Goal: Task Accomplishment & Management: Manage account settings

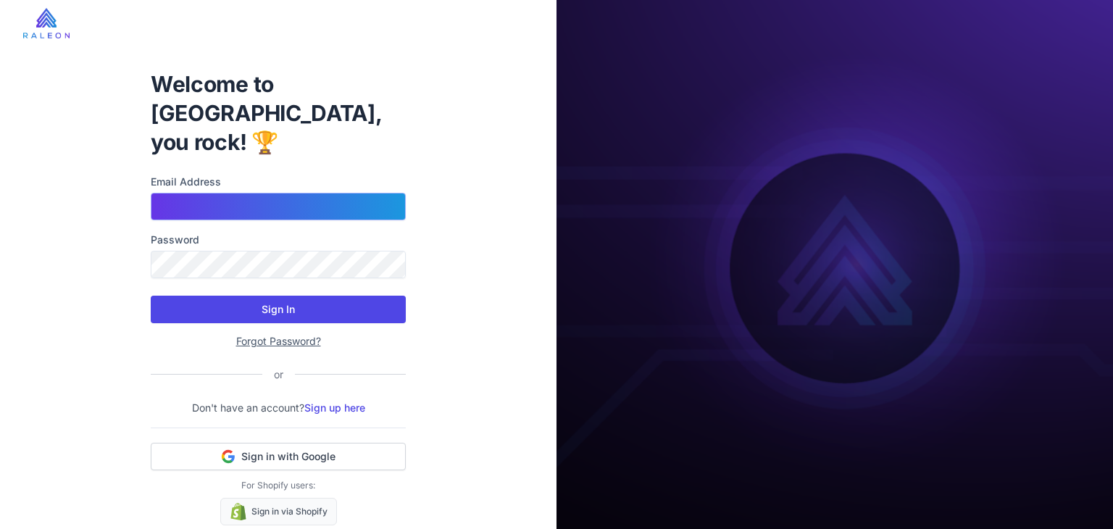
type input "**********"
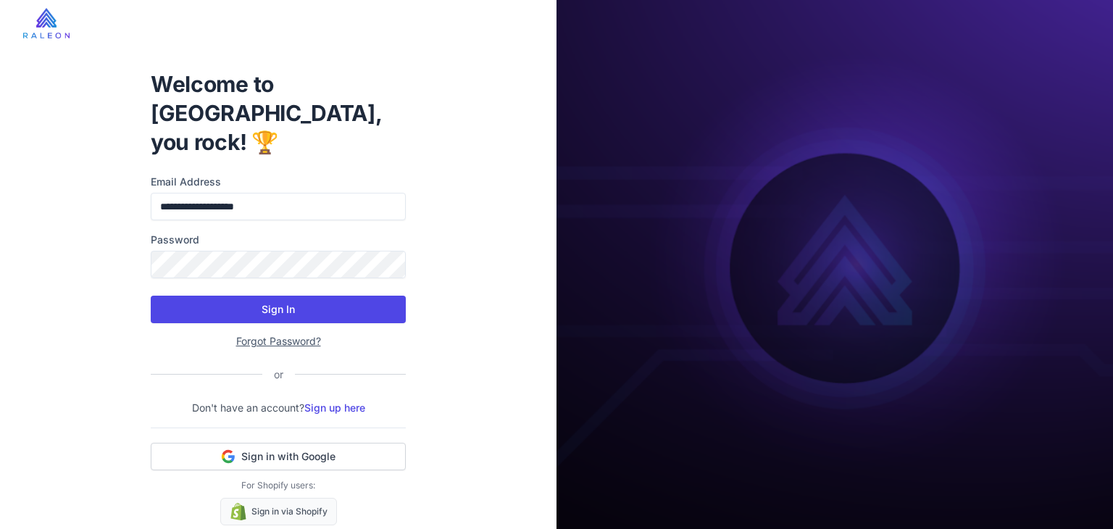
click at [304, 296] on button "Sign In" at bounding box center [278, 310] width 255 height 28
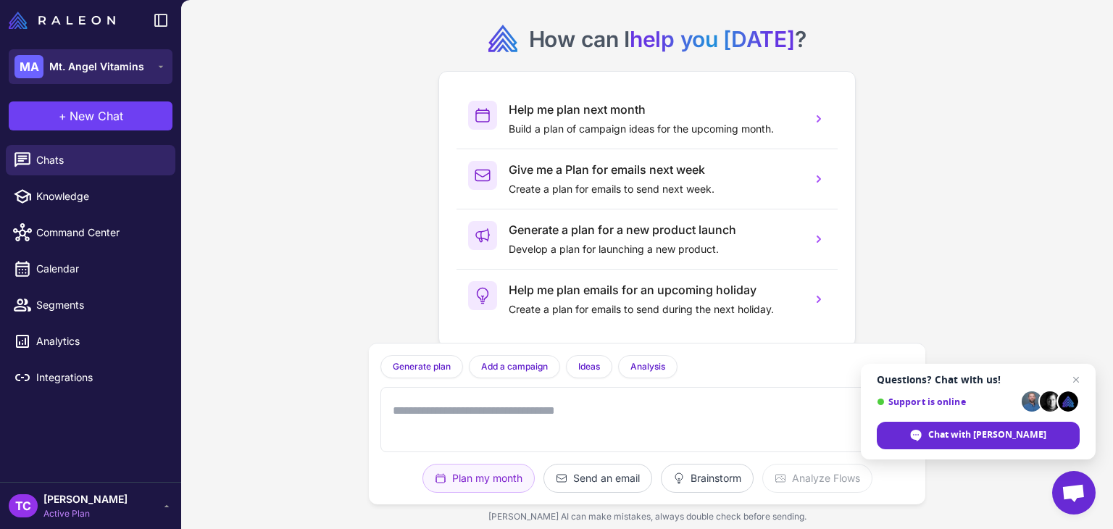
click at [156, 71] on icon at bounding box center [161, 67] width 12 height 12
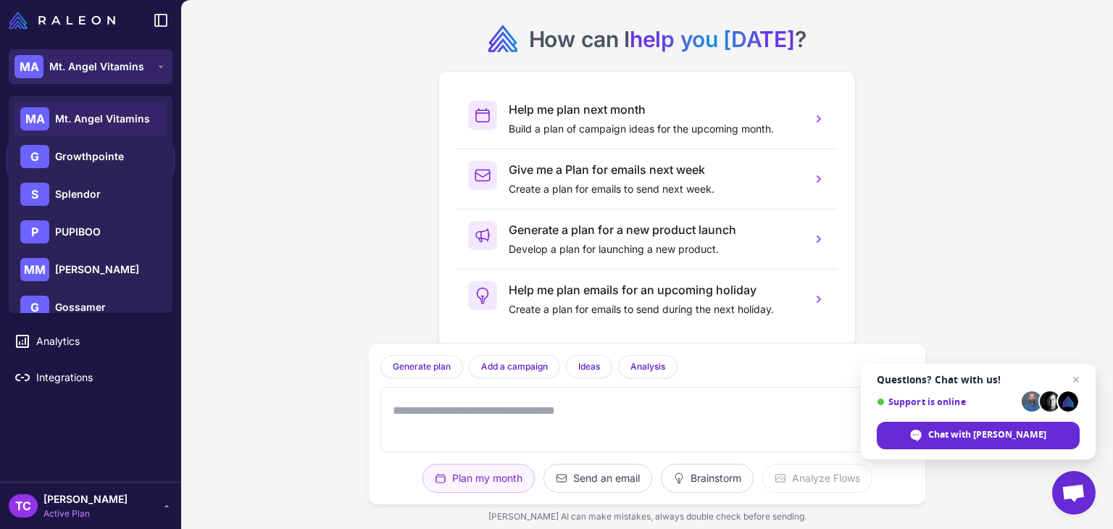
click at [171, 61] on button "MA Mt. Angel Vitamins" at bounding box center [91, 66] width 164 height 35
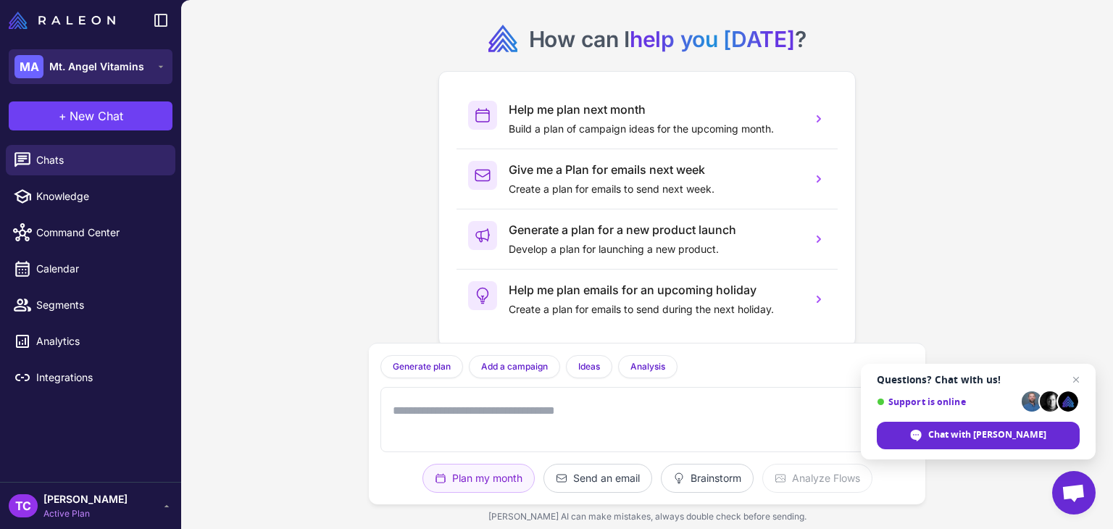
click at [151, 72] on button "MA Mt. Angel Vitamins" at bounding box center [91, 66] width 164 height 35
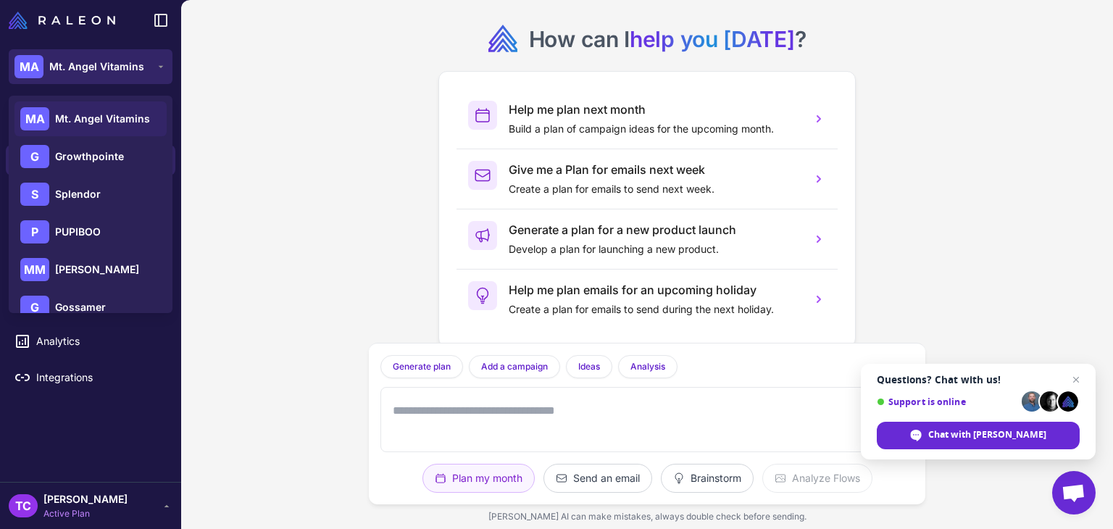
click at [151, 72] on button "MA Mt. Angel Vitamins" at bounding box center [91, 66] width 164 height 35
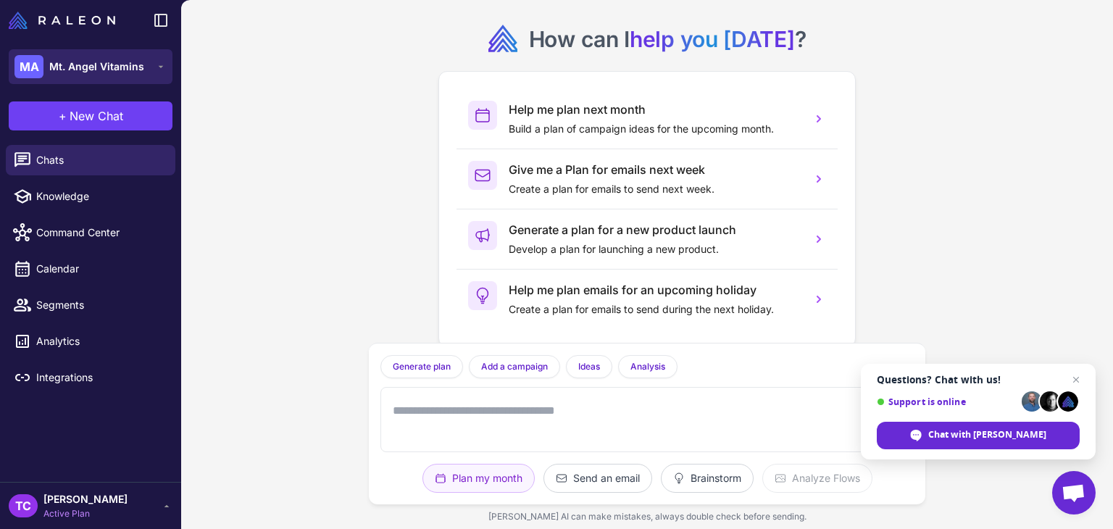
click at [151, 72] on button "MA Mt. Angel Vitamins" at bounding box center [91, 66] width 164 height 35
